Goal: Information Seeking & Learning: Learn about a topic

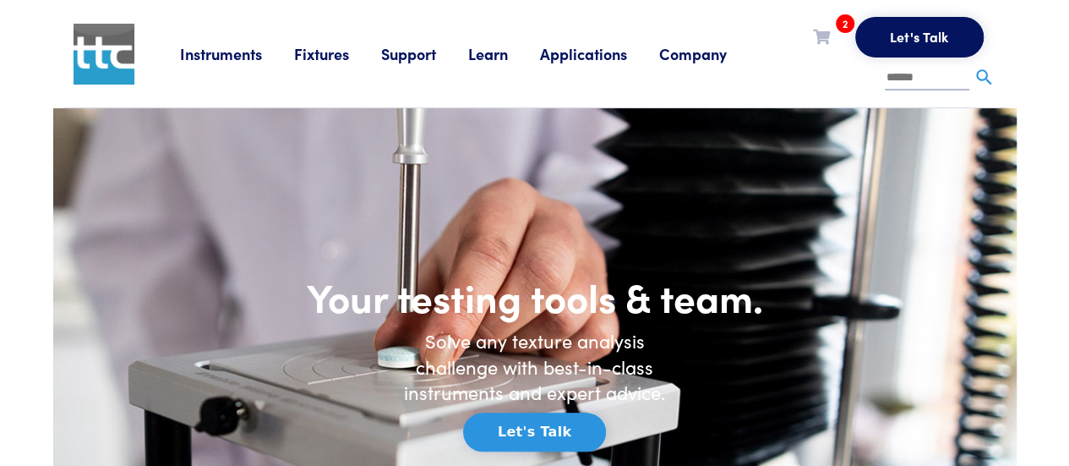
click at [906, 77] on input "text" at bounding box center [927, 78] width 85 height 25
click at [312, 54] on link "Fixtures" at bounding box center [337, 53] width 87 height 21
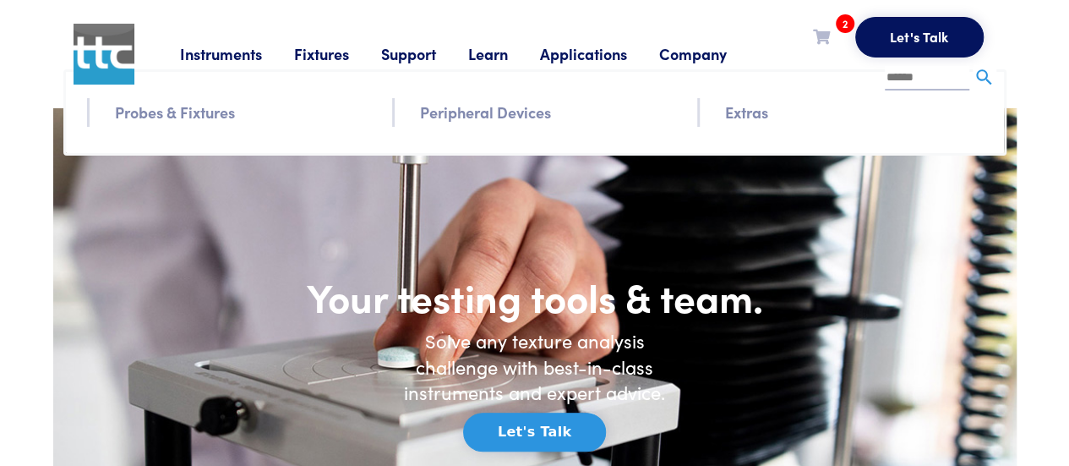
click at [172, 114] on link "Probes & Fixtures" at bounding box center [175, 112] width 120 height 25
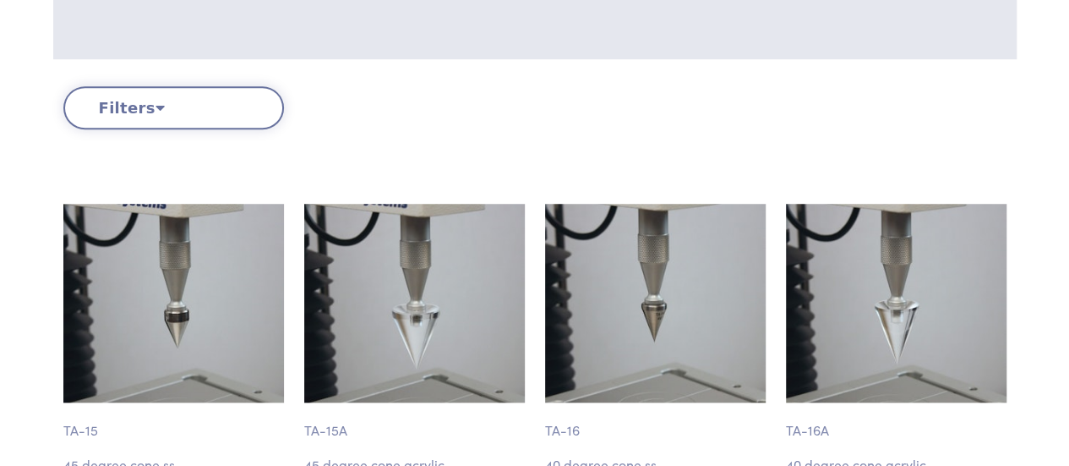
scroll to position [569, 0]
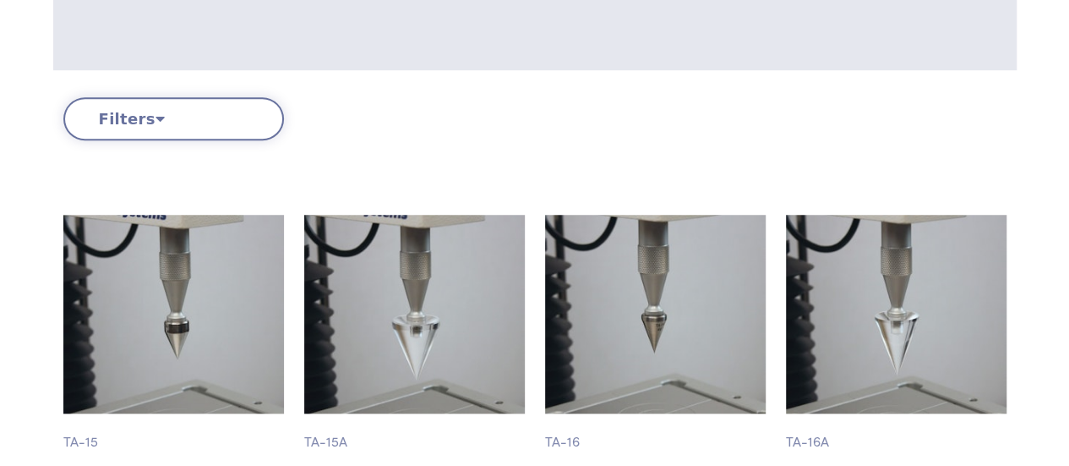
click at [237, 121] on button "Filters" at bounding box center [173, 118] width 221 height 43
click at [138, 116] on button "Filters" at bounding box center [173, 118] width 221 height 43
click at [162, 128] on button "Filters" at bounding box center [173, 118] width 221 height 43
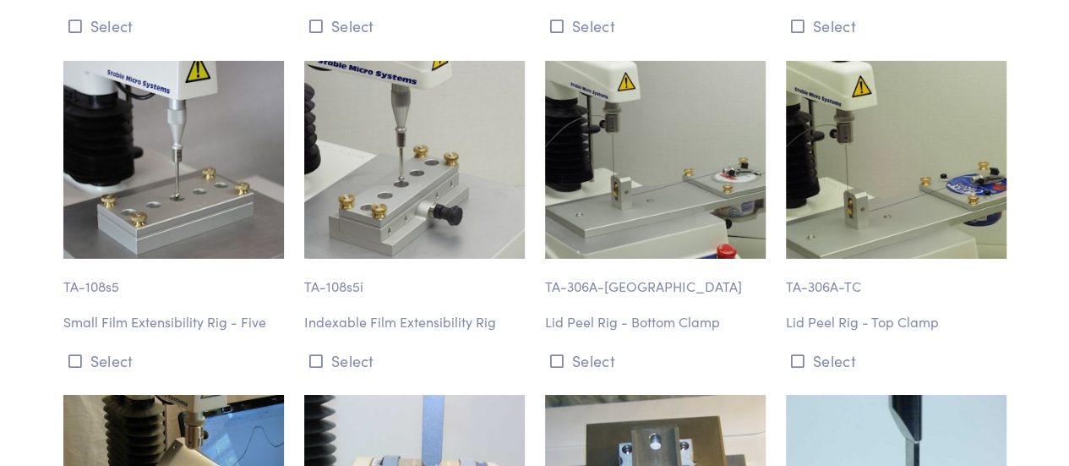
scroll to position [2873, 0]
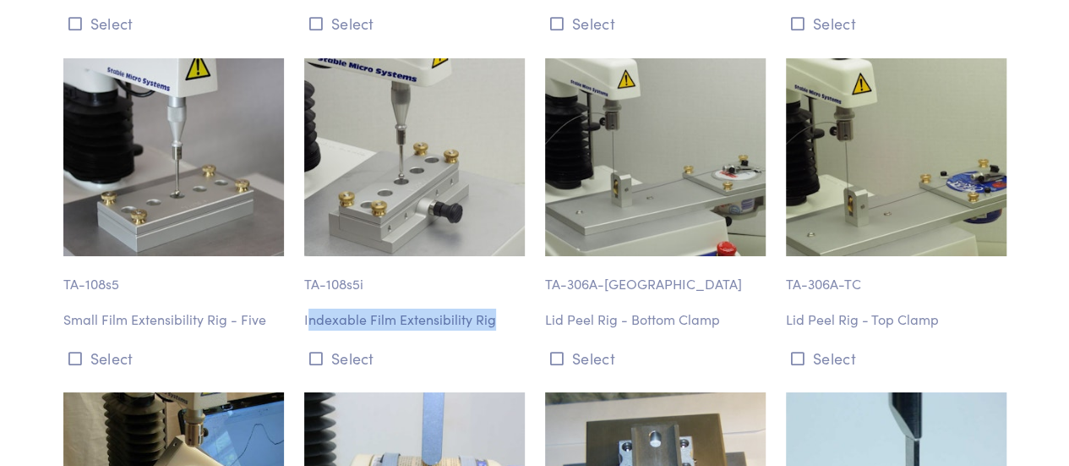
drag, startPoint x: 497, startPoint y: 323, endPoint x: 310, endPoint y: 300, distance: 188.1
click at [310, 300] on div "TA-108s5i Indexable Film Extensibility Rig Select" at bounding box center [414, 215] width 241 height 314
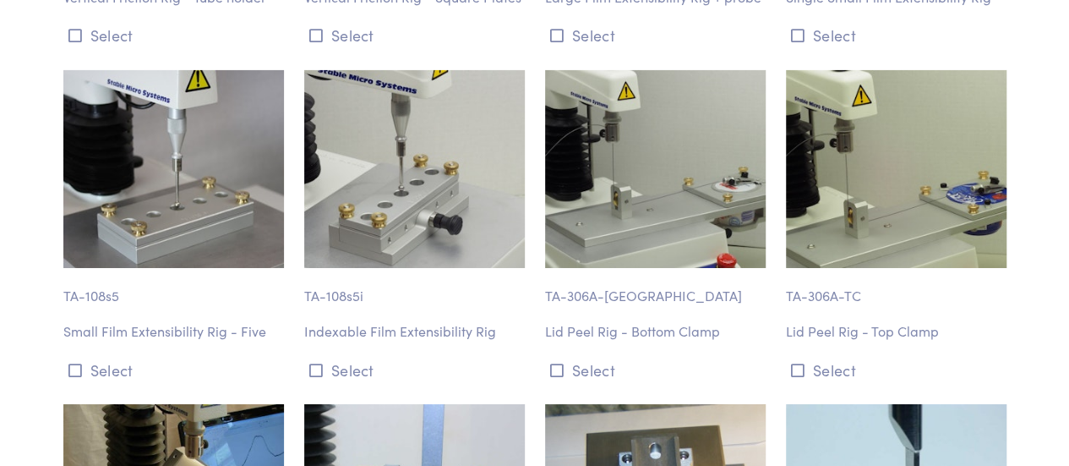
scroll to position [2860, 0]
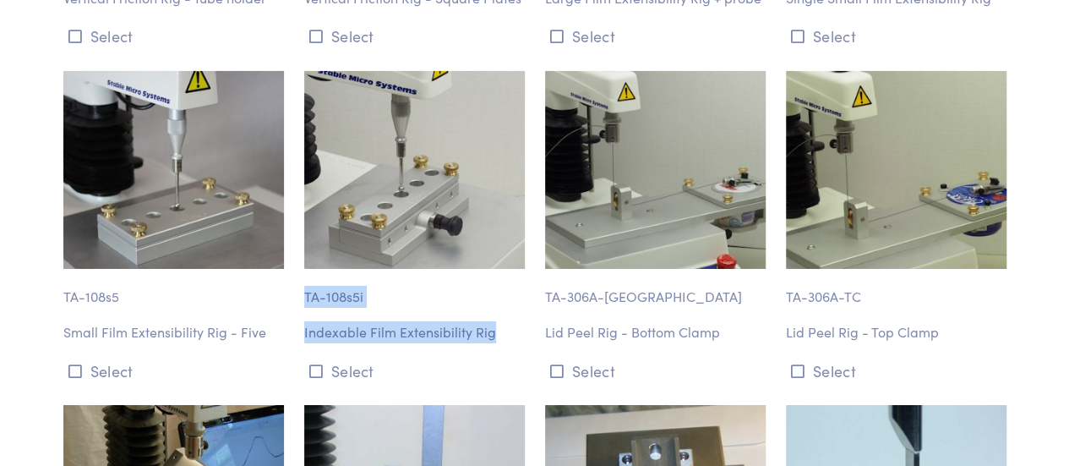
drag, startPoint x: 300, startPoint y: 295, endPoint x: 519, endPoint y: 346, distance: 224.7
click at [519, 346] on div "TA-108s5i Indexable Film Extensibility Rig Select" at bounding box center [414, 228] width 241 height 314
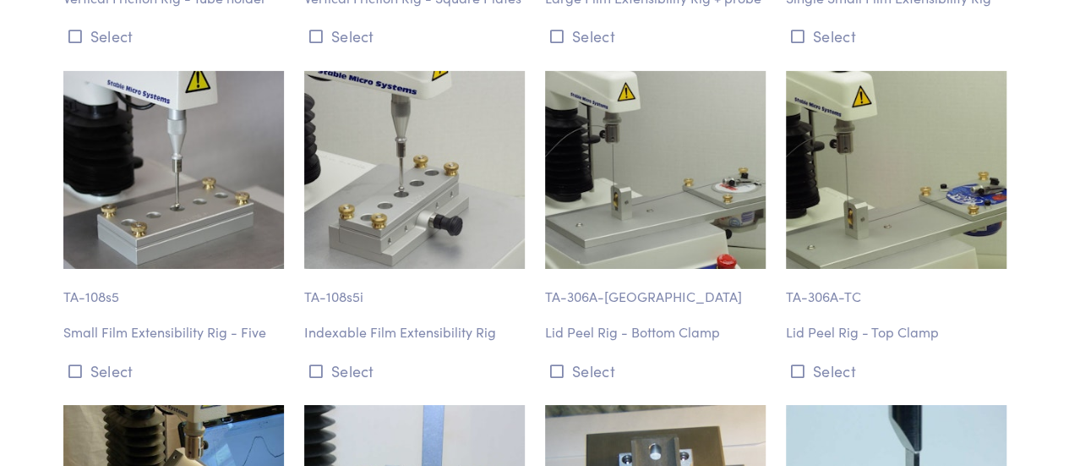
click at [436, 221] on img at bounding box center [414, 170] width 221 height 199
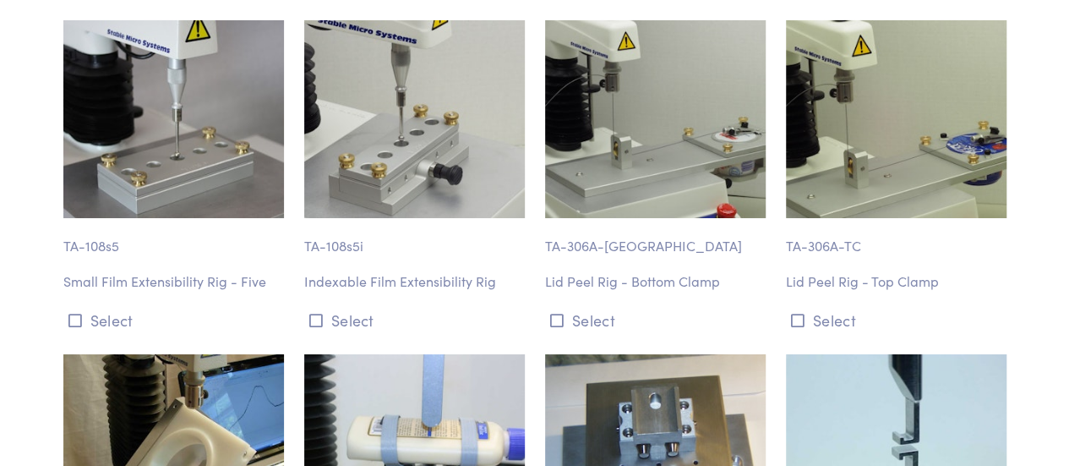
scroll to position [2920, 0]
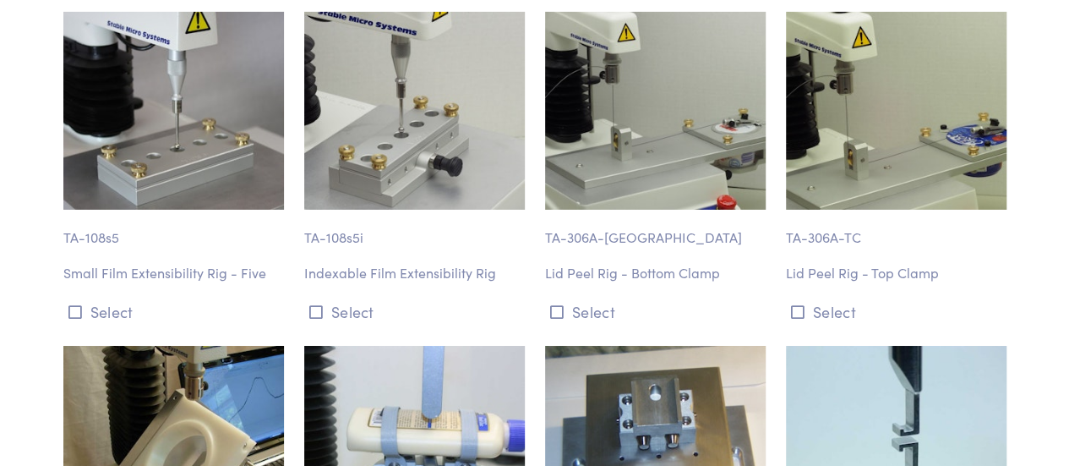
click at [444, 112] on img at bounding box center [414, 111] width 221 height 199
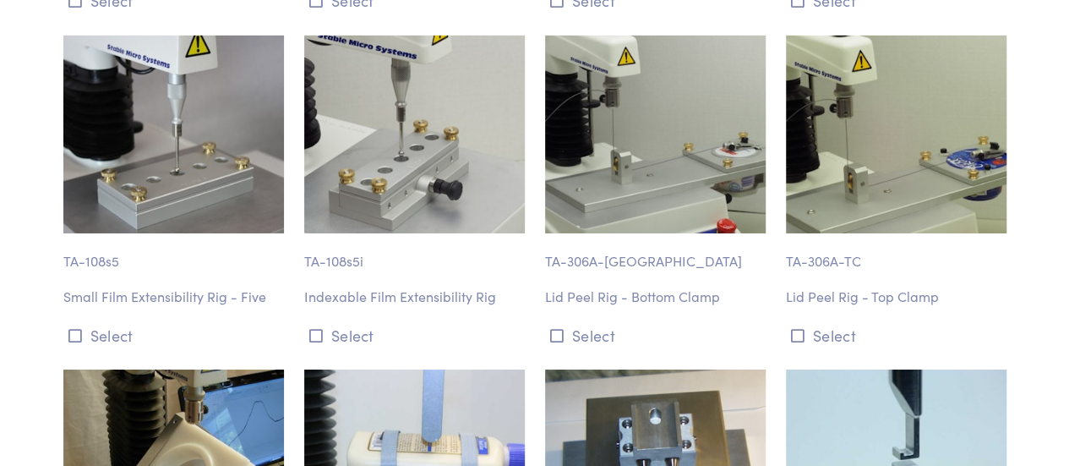
scroll to position [2843, 0]
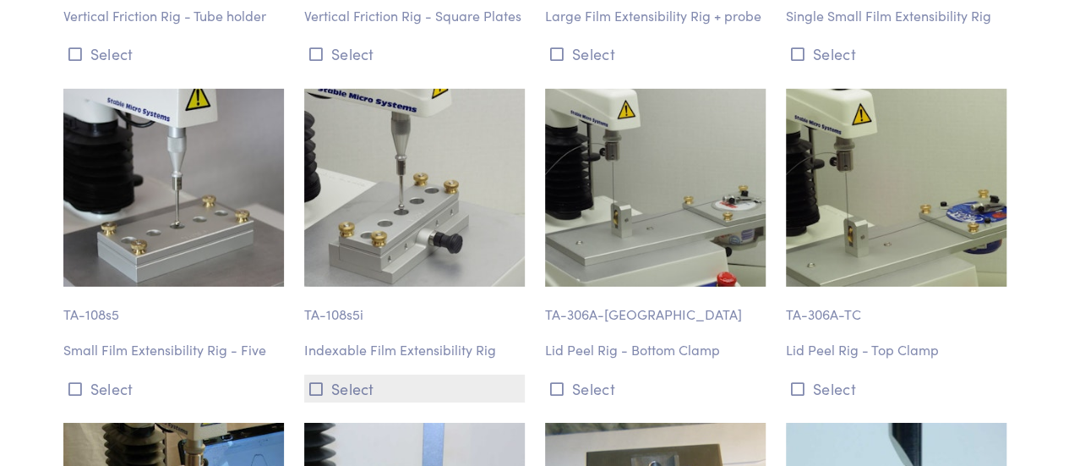
drag, startPoint x: 303, startPoint y: 312, endPoint x: 464, endPoint y: 382, distance: 176.0
click at [464, 382] on div "TA-108s5i Indexable Film Extensibility Rig Select" at bounding box center [414, 246] width 241 height 314
click at [464, 382] on button "Select" at bounding box center [414, 388] width 221 height 28
click at [311, 381] on icon at bounding box center [316, 388] width 14 height 15
click at [536, 328] on div "TA-306A-BC Lid Peel Rig - Bottom Clamp Select" at bounding box center [655, 246] width 241 height 314
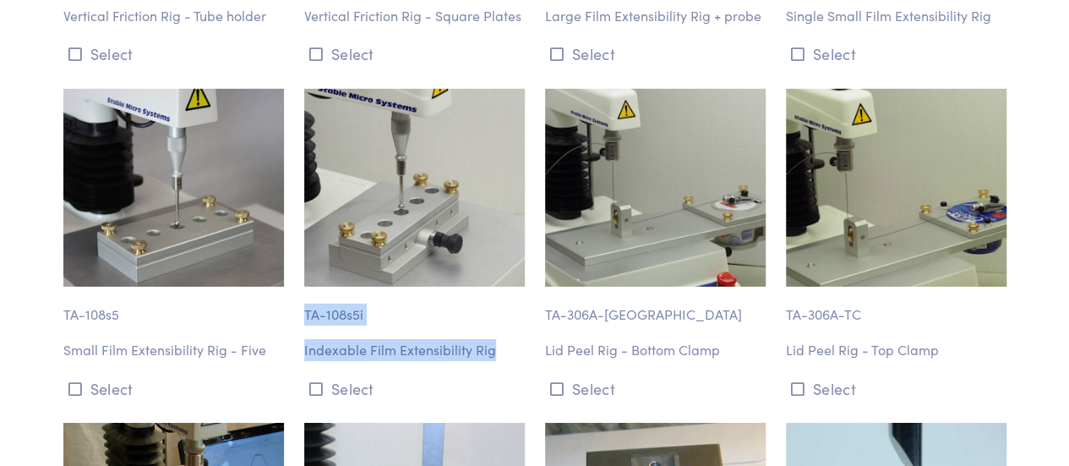
drag, startPoint x: 304, startPoint y: 310, endPoint x: 502, endPoint y: 346, distance: 200.9
click at [502, 346] on div "TA-108s5i Indexable Film Extensibility Rig Select" at bounding box center [414, 246] width 241 height 314
click at [502, 346] on p "Indexable Film Extensibility Rig" at bounding box center [414, 350] width 221 height 22
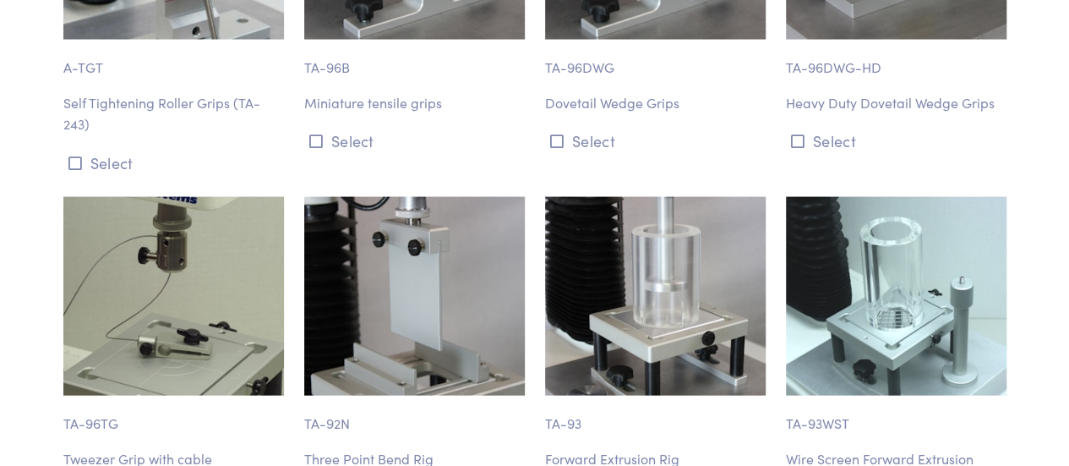
scroll to position [1683, 0]
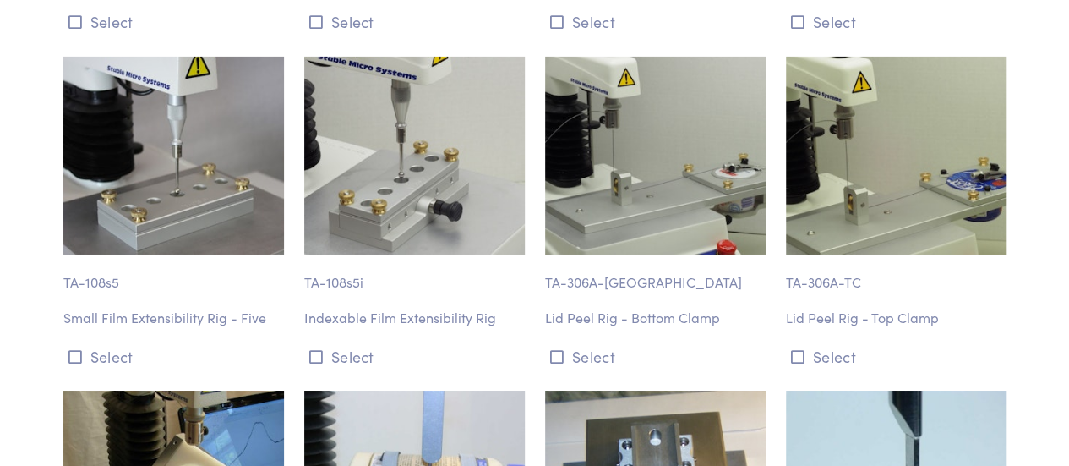
scroll to position [2871, 0]
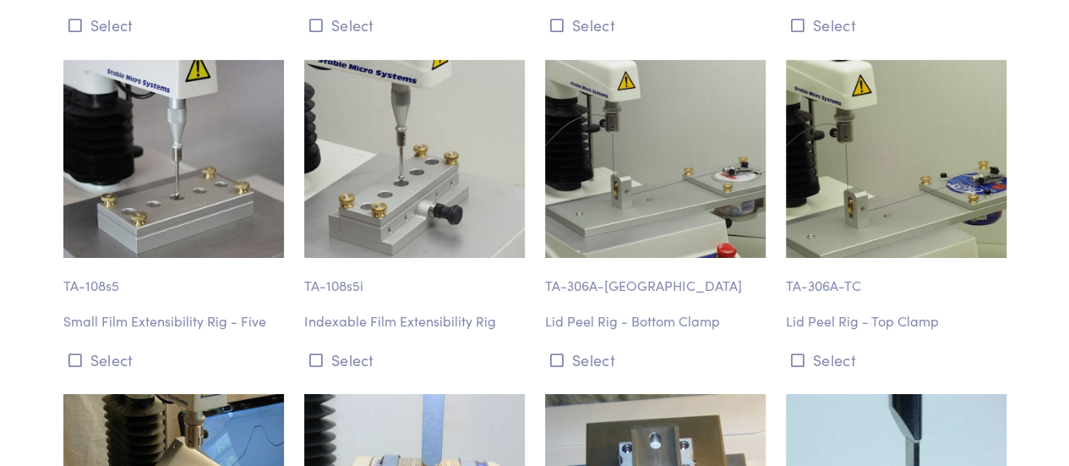
click at [404, 170] on img at bounding box center [414, 159] width 221 height 199
drag, startPoint x: 312, startPoint y: 285, endPoint x: 386, endPoint y: 288, distance: 74.4
click at [386, 288] on p "TA-108s5i" at bounding box center [414, 277] width 221 height 39
drag, startPoint x: 376, startPoint y: 288, endPoint x: 300, endPoint y: 292, distance: 76.1
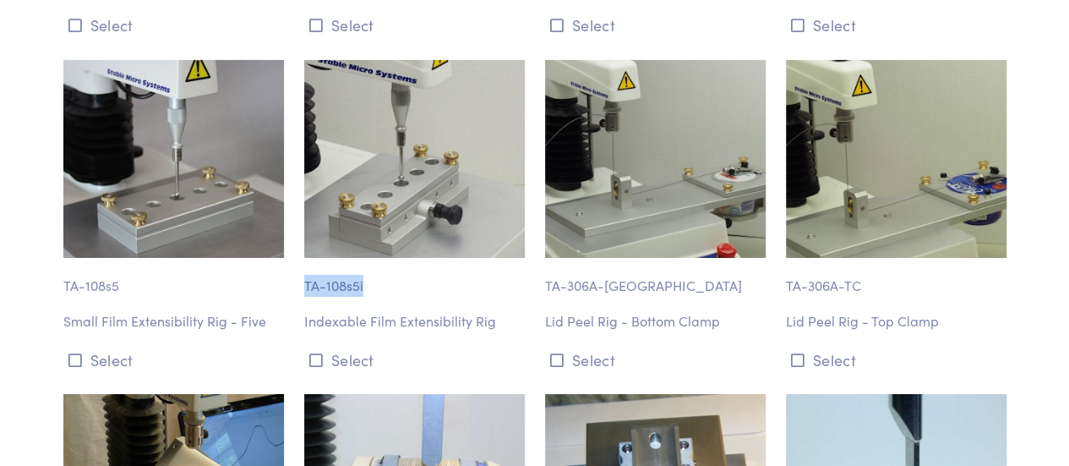
click at [300, 292] on div "TA-108s5i Indexable Film Extensibility Rig Select" at bounding box center [414, 217] width 241 height 314
drag, startPoint x: 308, startPoint y: 283, endPoint x: 390, endPoint y: 283, distance: 82.0
click at [390, 283] on p "TA-108s5i" at bounding box center [414, 277] width 221 height 39
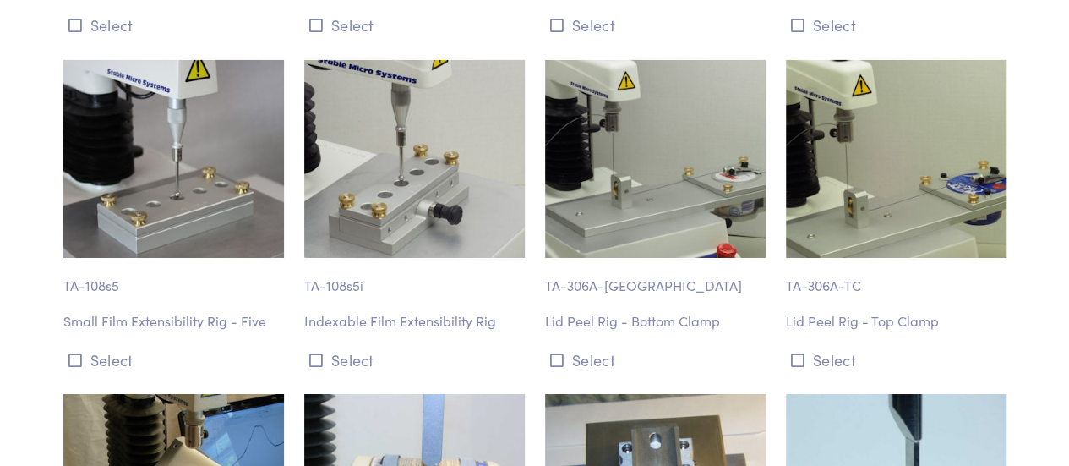
click at [404, 141] on img at bounding box center [414, 159] width 221 height 199
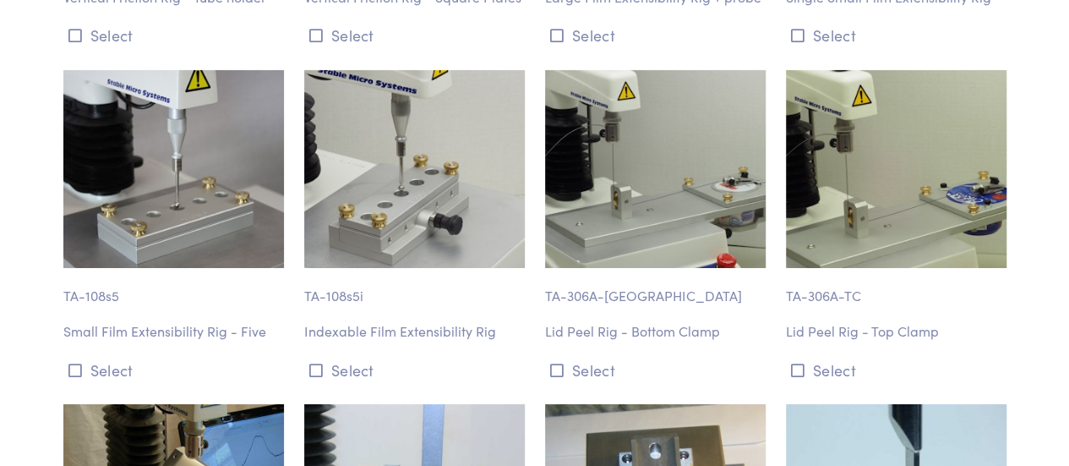
scroll to position [2861, 0]
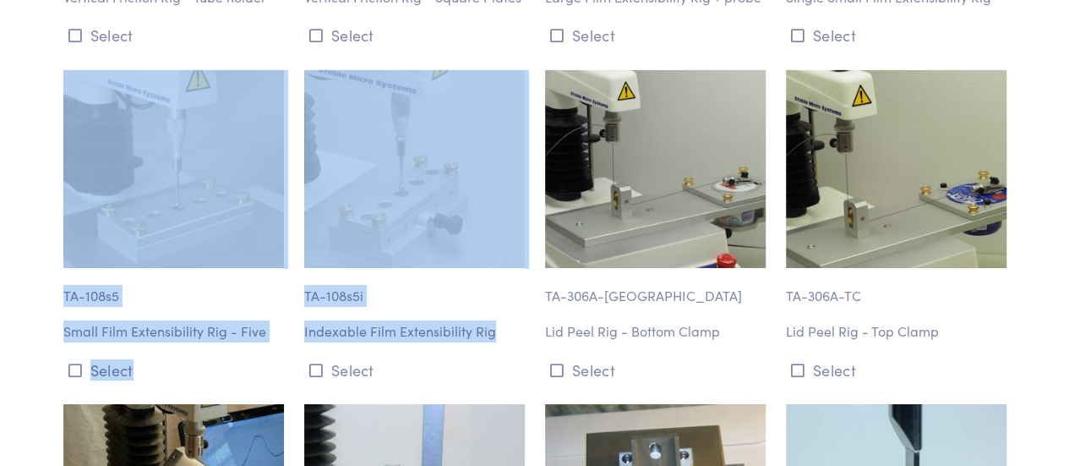
drag, startPoint x: 23, startPoint y: 244, endPoint x: 509, endPoint y: 329, distance: 493.2
click at [509, 329] on p "Indexable Film Extensibility Rig" at bounding box center [414, 331] width 221 height 22
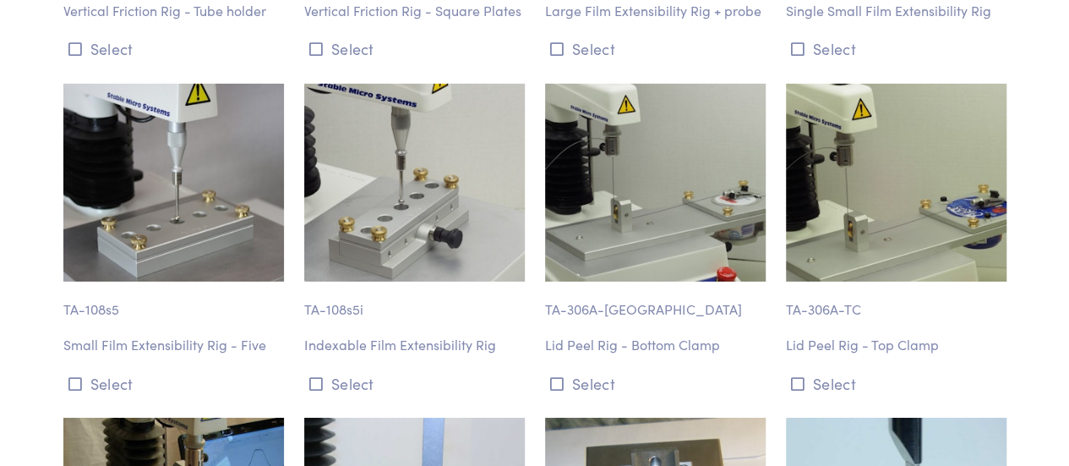
scroll to position [2851, 0]
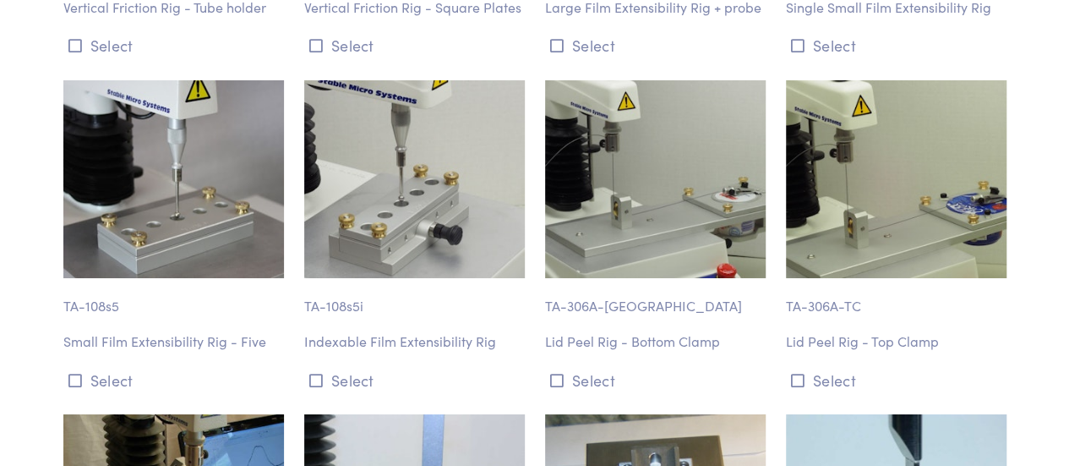
drag, startPoint x: 316, startPoint y: 334, endPoint x: 465, endPoint y: 348, distance: 149.4
drag, startPoint x: 465, startPoint y: 348, endPoint x: 444, endPoint y: 319, distance: 35.9
click at [444, 319] on div "TA-108s5i Indexable Film Extensibility Rig Select" at bounding box center [414, 237] width 241 height 314
drag, startPoint x: 488, startPoint y: 340, endPoint x: 308, endPoint y: 339, distance: 180.8
click at [308, 339] on p "Indexable Film Extensibility Rig" at bounding box center [414, 341] width 221 height 22
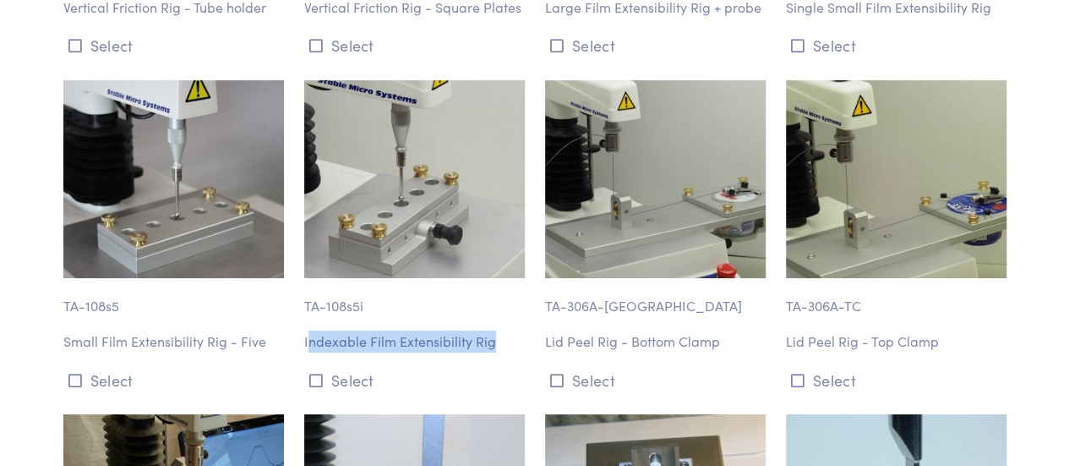
click at [308, 339] on p "Indexable Film Extensibility Rig" at bounding box center [414, 341] width 221 height 22
click at [393, 184] on img at bounding box center [414, 179] width 221 height 199
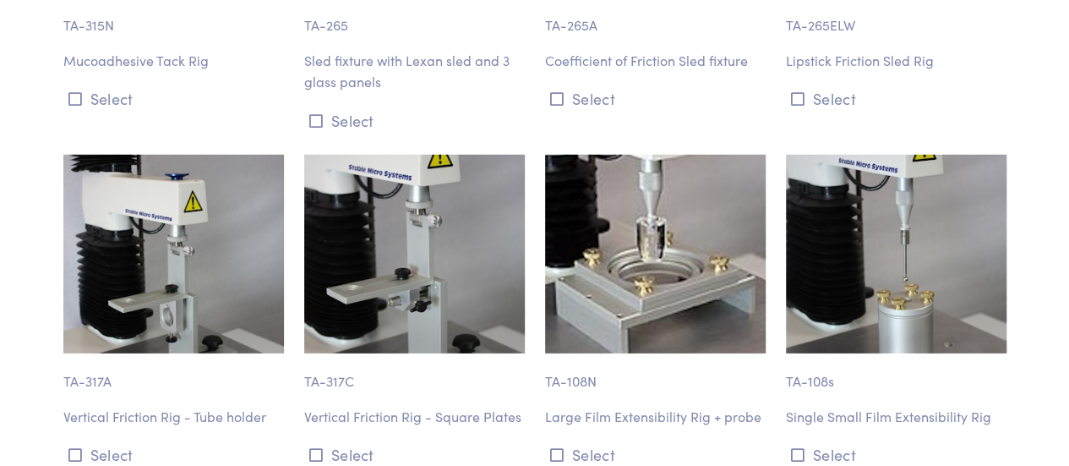
scroll to position [2444, 0]
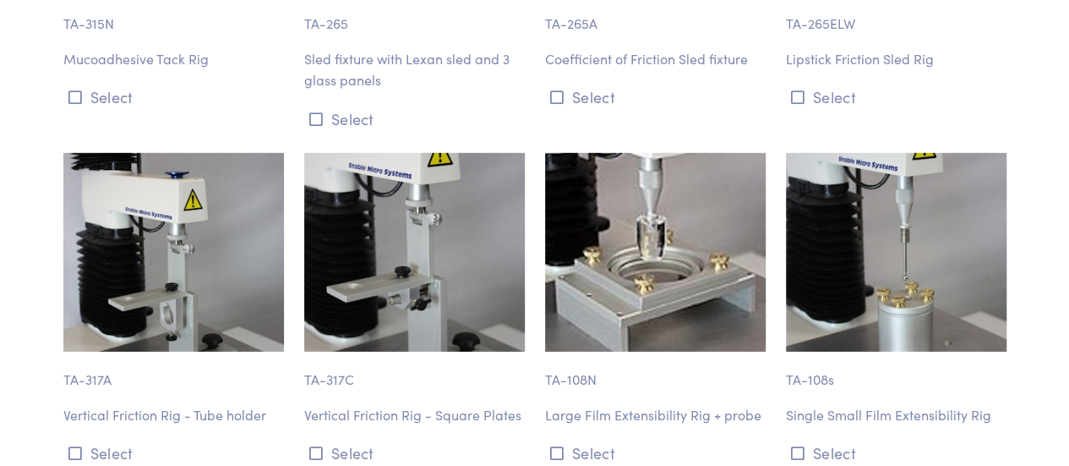
click at [979, 133] on div "TA-15 45 degree cone ss Select TA-15A 45 degree cone acrylic Select TA-16 40 de…" at bounding box center [534, 122] width 963 height 2737
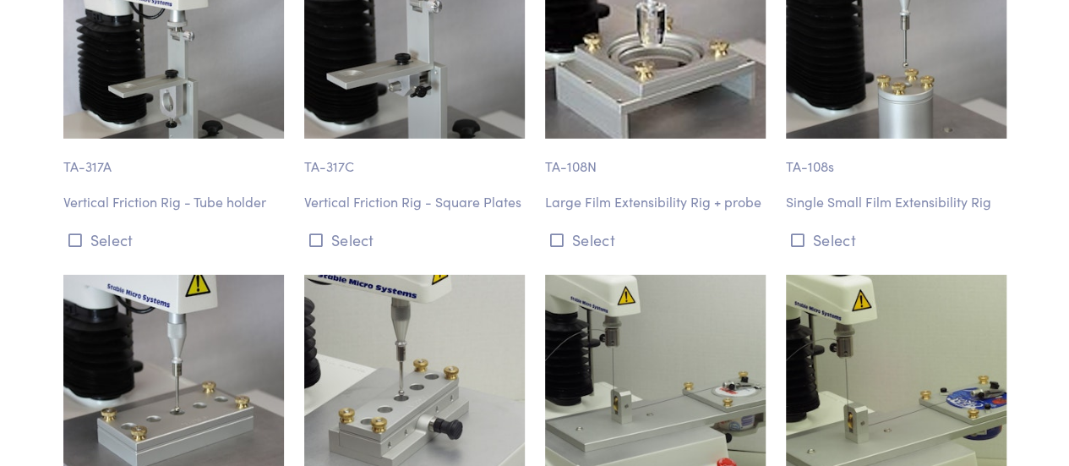
scroll to position [2658, 0]
